Goal: Transaction & Acquisition: Book appointment/travel/reservation

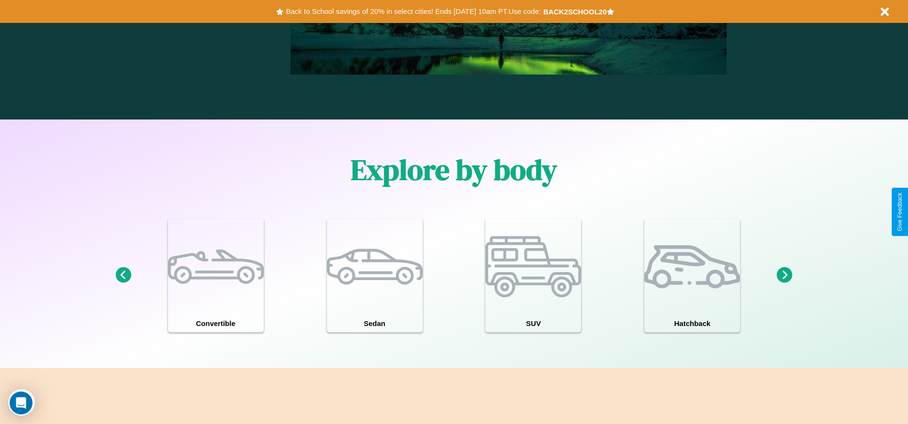
scroll to position [835, 0]
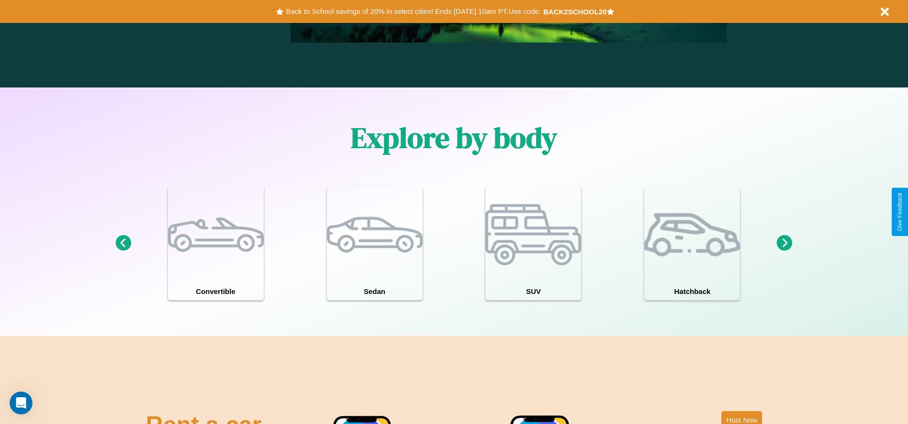
click at [784, 244] on icon at bounding box center [784, 243] width 16 height 16
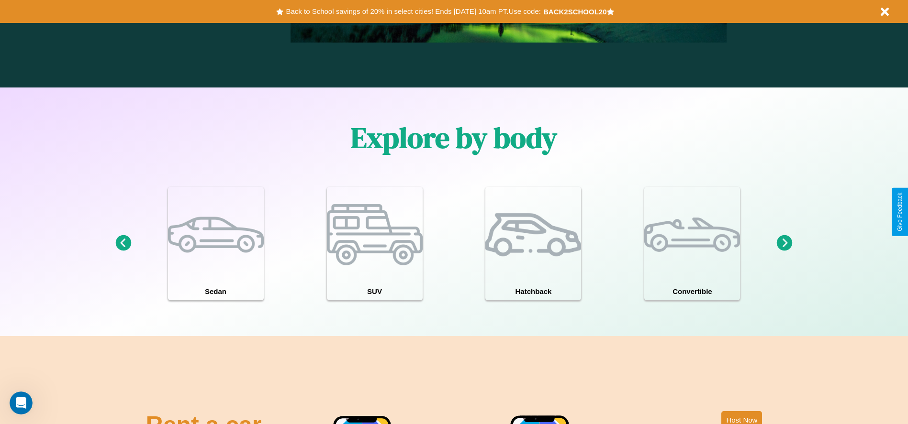
click at [784, 244] on icon at bounding box center [784, 243] width 16 height 16
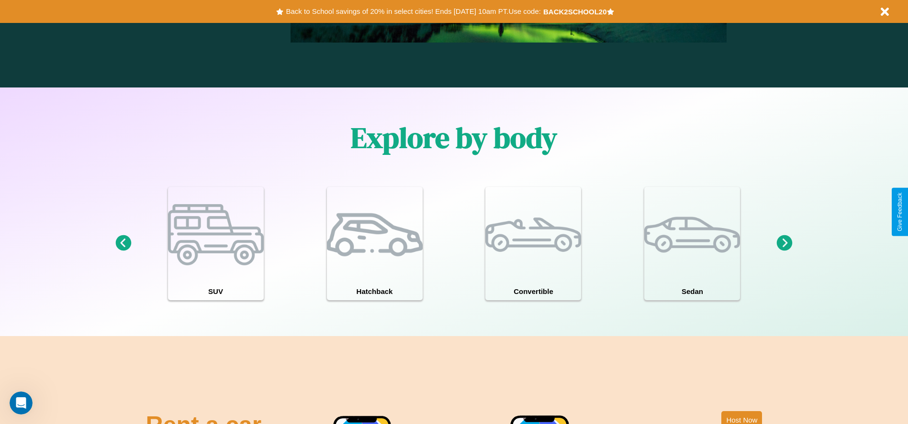
click at [784, 244] on icon at bounding box center [784, 243] width 16 height 16
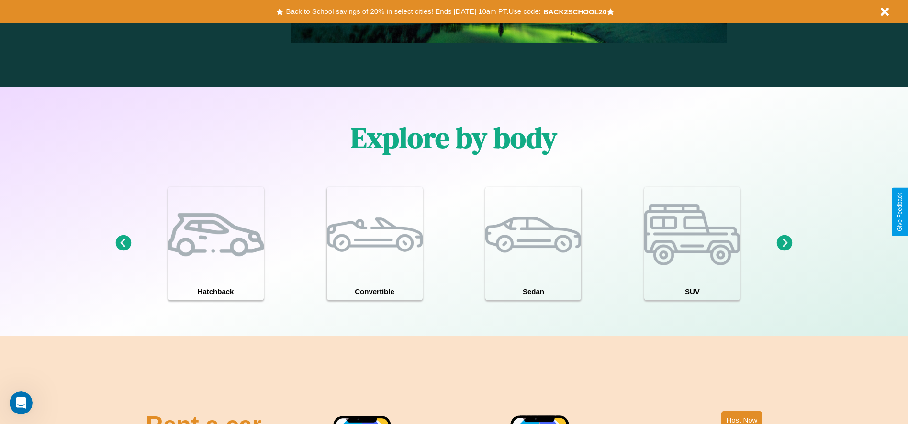
click at [784, 244] on icon at bounding box center [784, 243] width 16 height 16
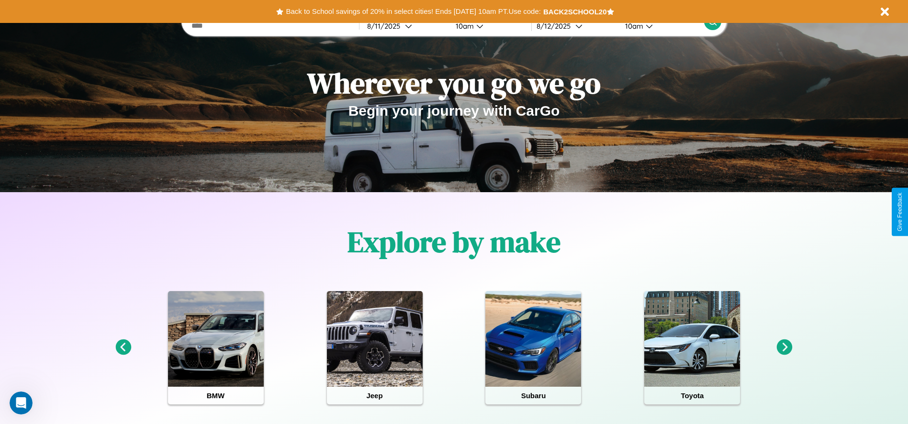
scroll to position [0, 0]
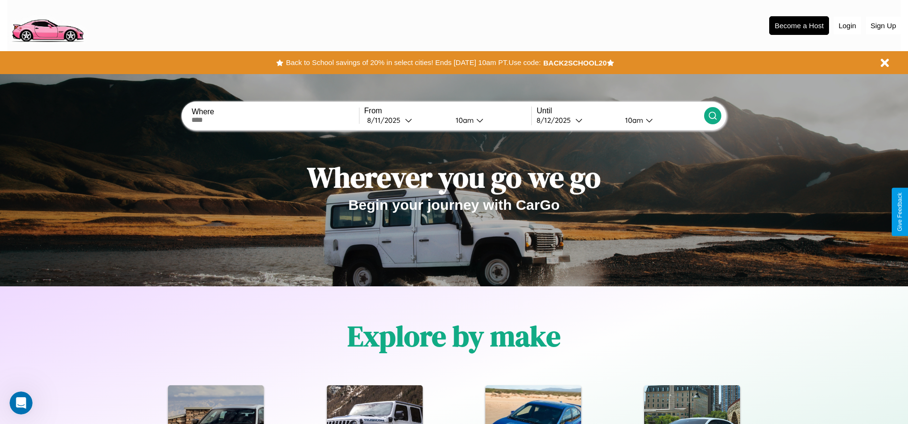
click at [275, 120] on input "text" at bounding box center [274, 120] width 167 height 8
type input "**********"
click at [406, 120] on icon at bounding box center [408, 120] width 7 height 7
select select "*"
select select "****"
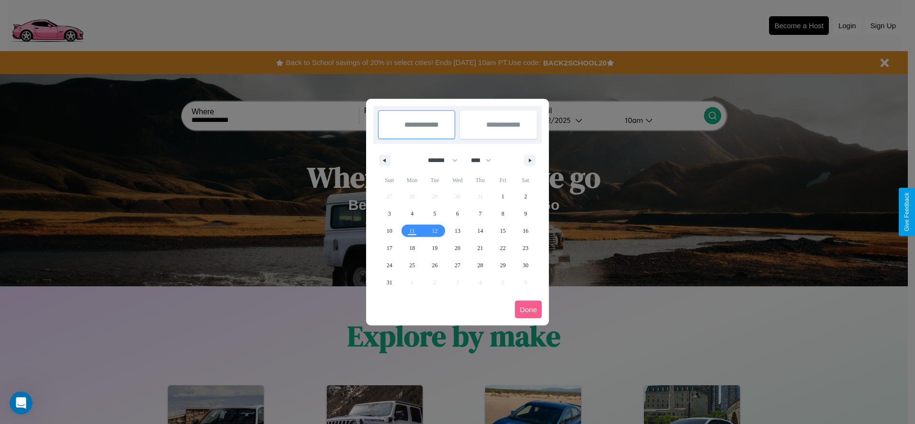
drag, startPoint x: 438, startPoint y: 160, endPoint x: 457, endPoint y: 192, distance: 36.9
click at [438, 160] on select "******* ******** ***** ***** *** **** **** ****** ********* ******* ******** **…" at bounding box center [441, 161] width 41 height 16
select select "*"
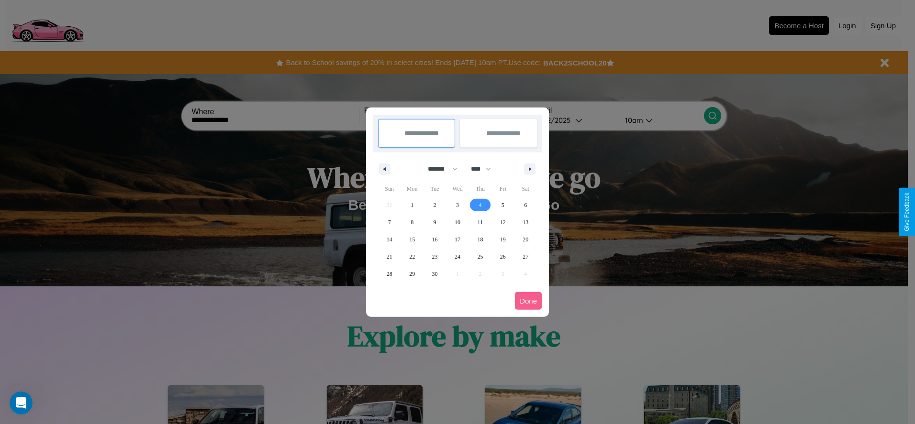
click at [480, 205] on span "4" at bounding box center [479, 205] width 3 height 17
type input "**********"
click at [502, 205] on span "5" at bounding box center [502, 205] width 3 height 17
type input "**********"
click at [528, 301] on button "Done" at bounding box center [528, 301] width 27 height 18
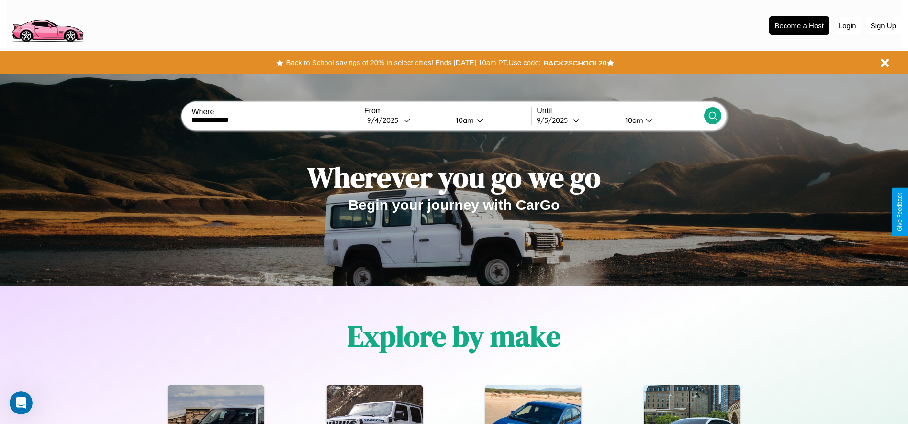
click at [463, 120] on div "10am" at bounding box center [463, 120] width 25 height 9
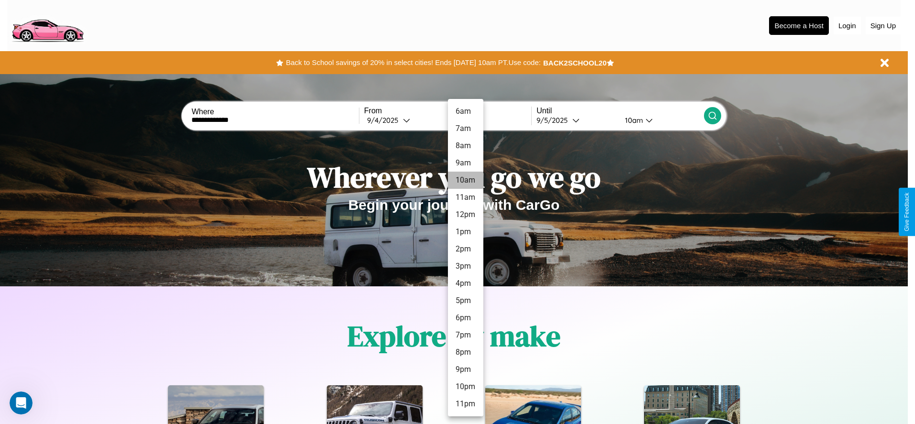
click at [465, 180] on li "10am" at bounding box center [465, 180] width 35 height 17
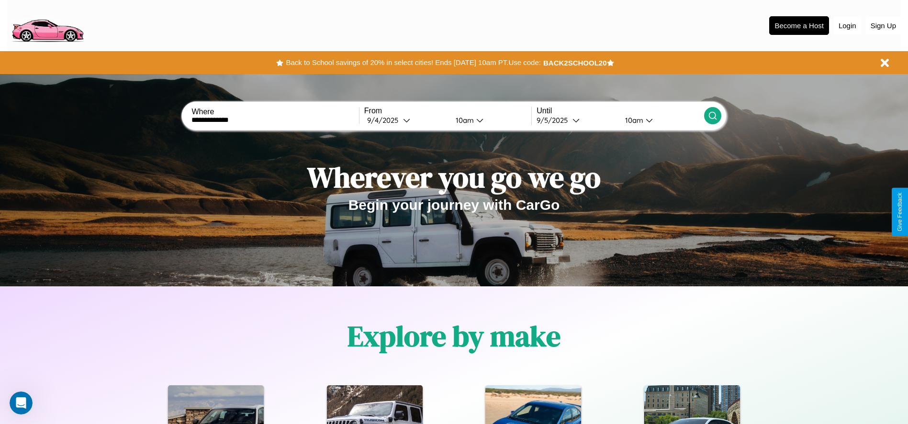
click at [632, 120] on div "10am" at bounding box center [632, 120] width 25 height 9
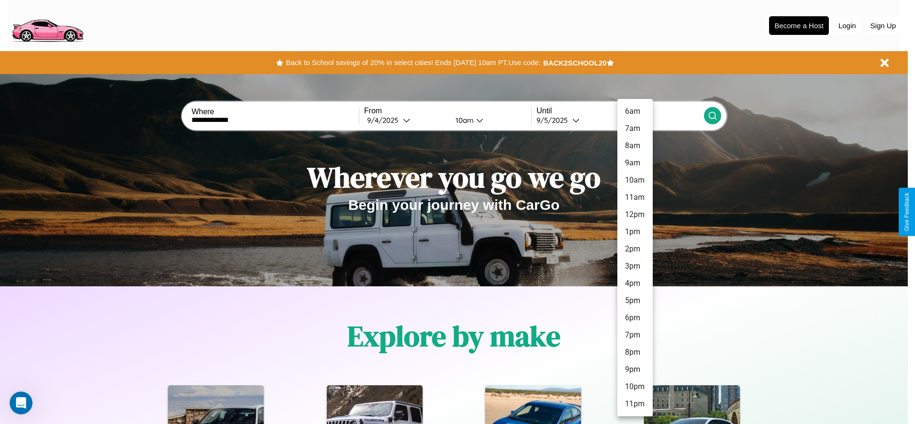
click at [634, 266] on li "3pm" at bounding box center [634, 266] width 35 height 17
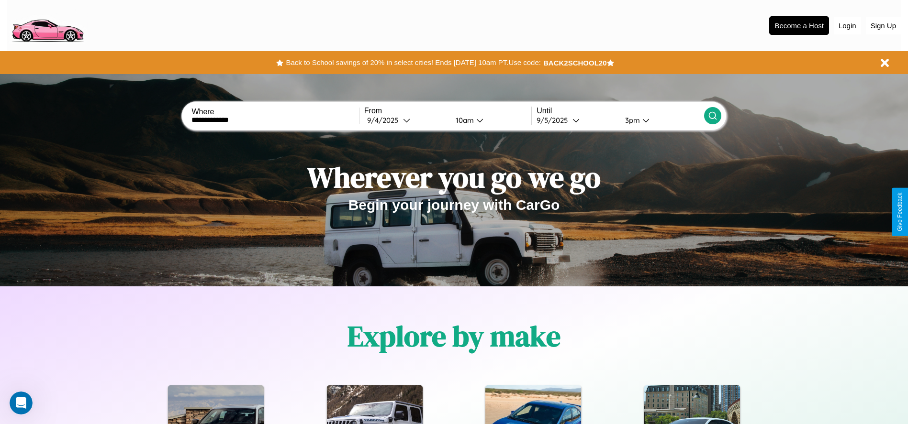
click at [712, 116] on icon at bounding box center [713, 116] width 10 height 10
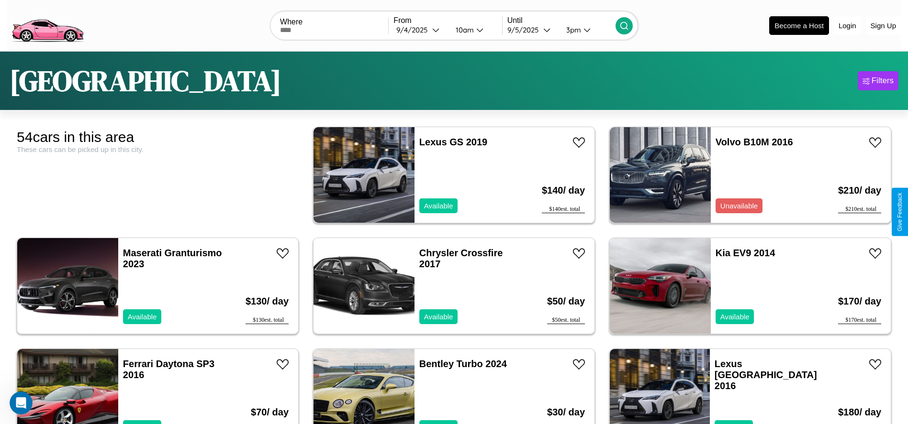
scroll to position [218, 0]
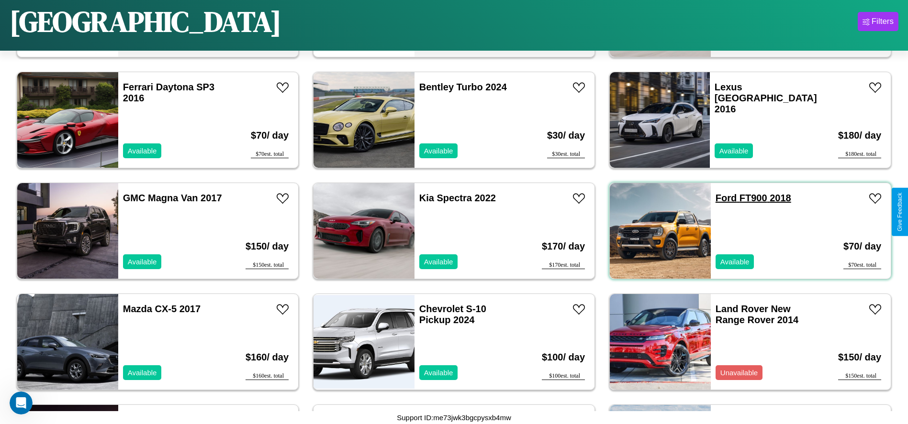
click at [720, 198] on link "Ford FT900 2018" at bounding box center [753, 198] width 76 height 11
